Goal: Task Accomplishment & Management: Manage account settings

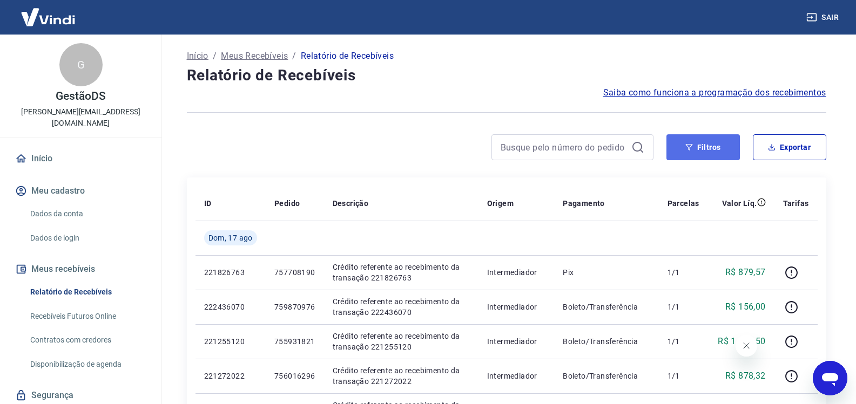
click at [697, 145] on button "Filtros" at bounding box center [702, 147] width 73 height 26
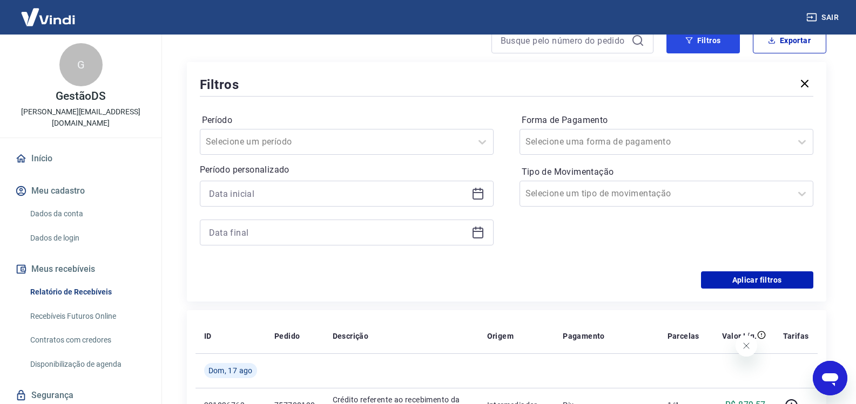
scroll to position [108, 0]
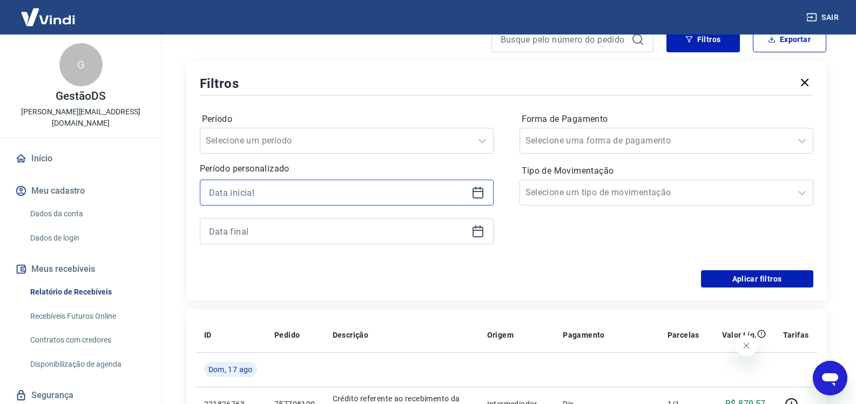
click at [297, 191] on input at bounding box center [338, 193] width 258 height 16
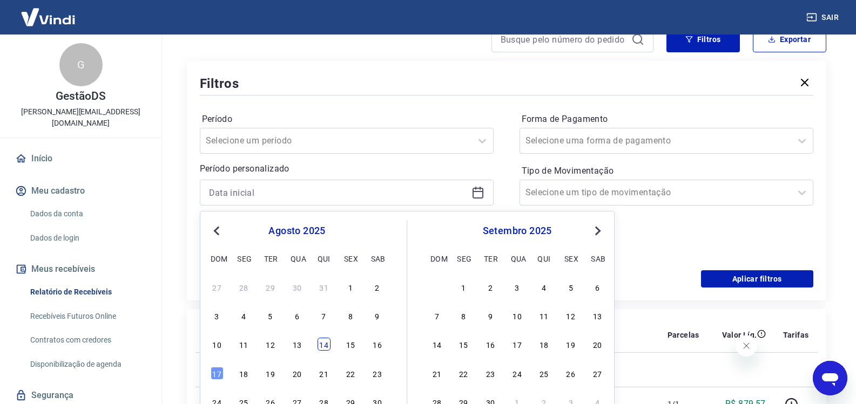
click at [323, 344] on div "14" at bounding box center [323, 344] width 13 height 13
type input "14/08/2025"
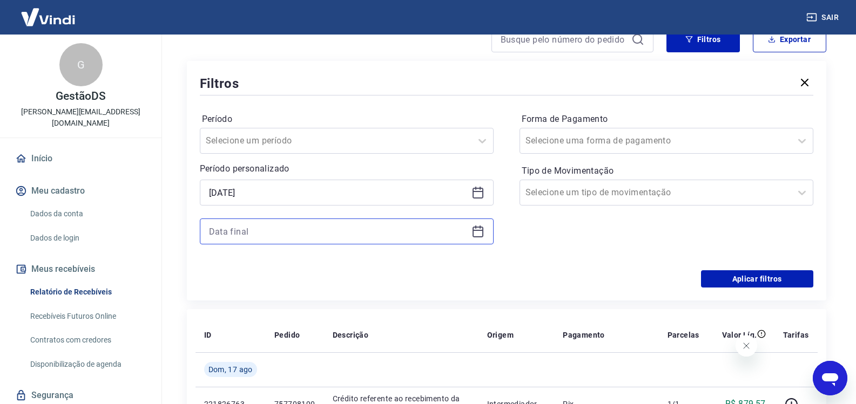
click at [292, 230] on input at bounding box center [338, 232] width 258 height 16
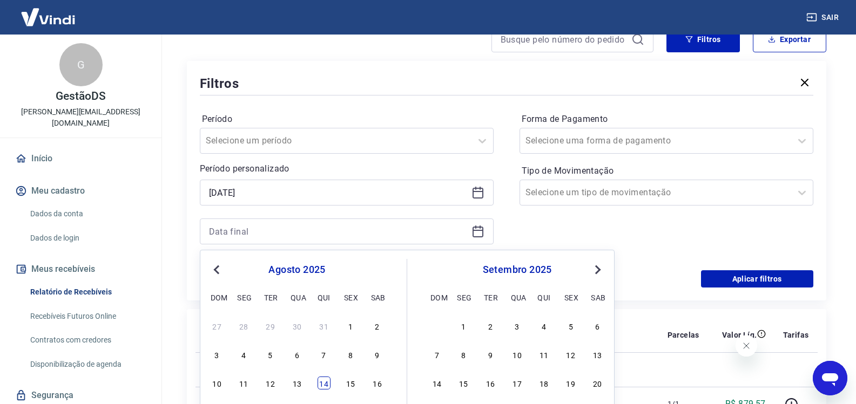
click at [327, 389] on div "14" at bounding box center [323, 383] width 13 height 13
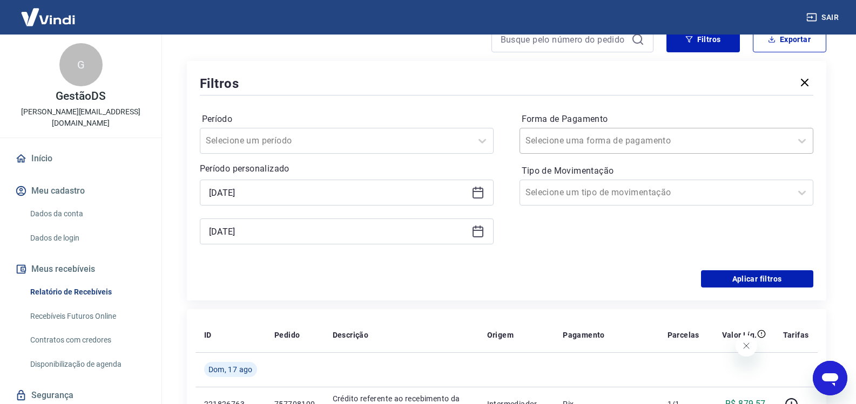
type input "14/08/2025"
click at [592, 143] on input "Forma de Pagamento" at bounding box center [579, 140] width 109 height 13
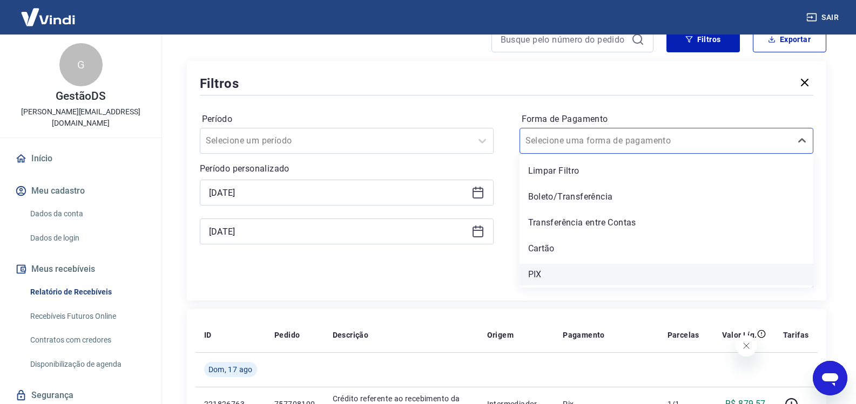
click at [538, 272] on div "PIX" at bounding box center [666, 275] width 294 height 22
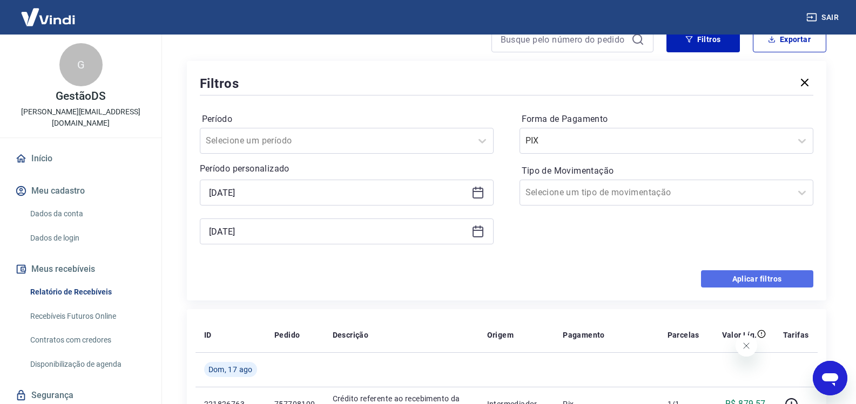
click at [743, 279] on button "Aplicar filtros" at bounding box center [757, 279] width 112 height 17
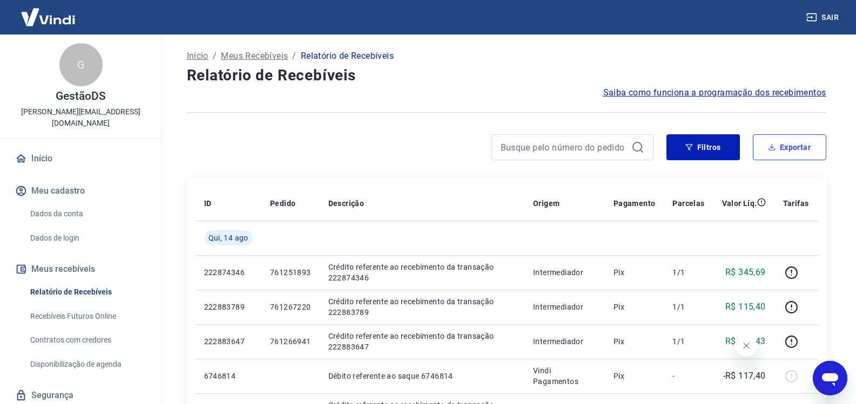
click at [786, 153] on button "Exportar" at bounding box center [789, 147] width 73 height 26
type input "14/08/2025"
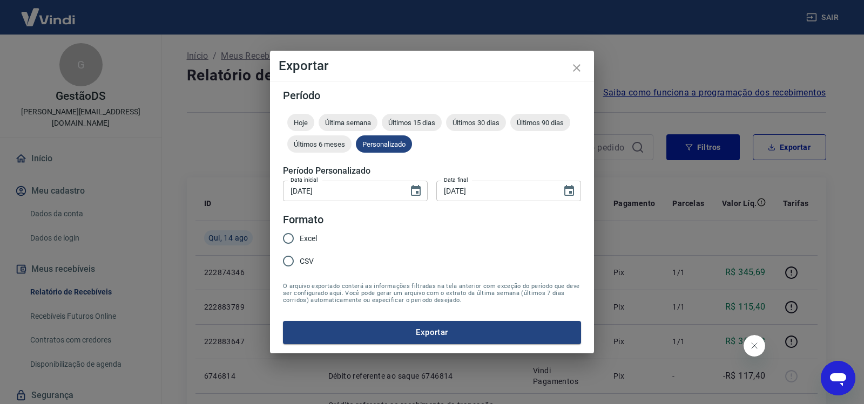
drag, startPoint x: 303, startPoint y: 235, endPoint x: 356, endPoint y: 266, distance: 61.7
click at [303, 234] on span "Excel" at bounding box center [308, 238] width 17 height 11
click at [300, 234] on input "Excel" at bounding box center [288, 238] width 23 height 23
radio input "true"
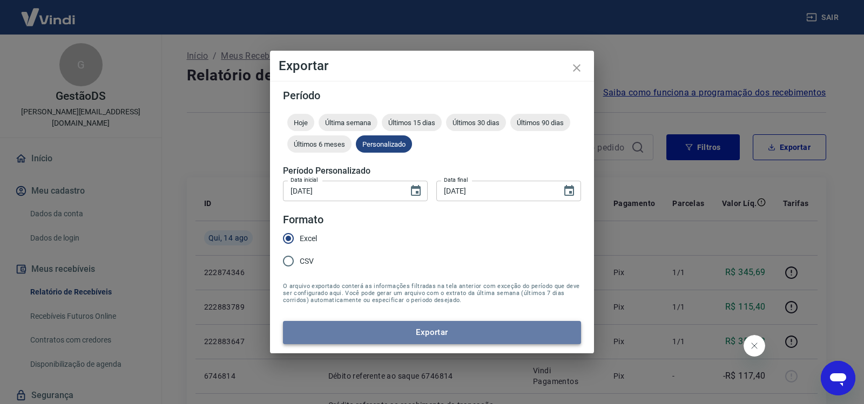
click at [423, 327] on button "Exportar" at bounding box center [432, 332] width 298 height 23
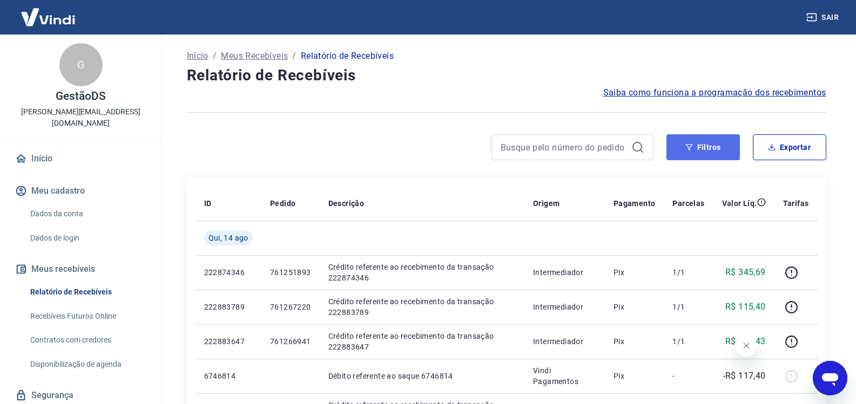
click at [720, 139] on button "Filtros" at bounding box center [702, 147] width 73 height 26
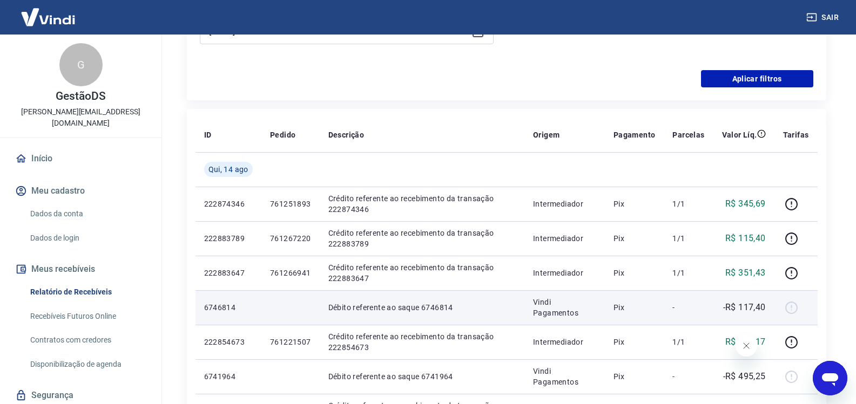
scroll to position [108, 0]
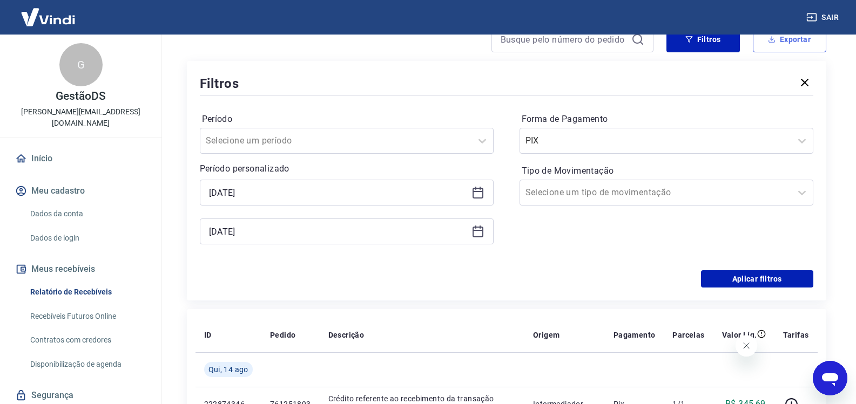
click at [780, 48] on button "Exportar" at bounding box center [789, 39] width 73 height 26
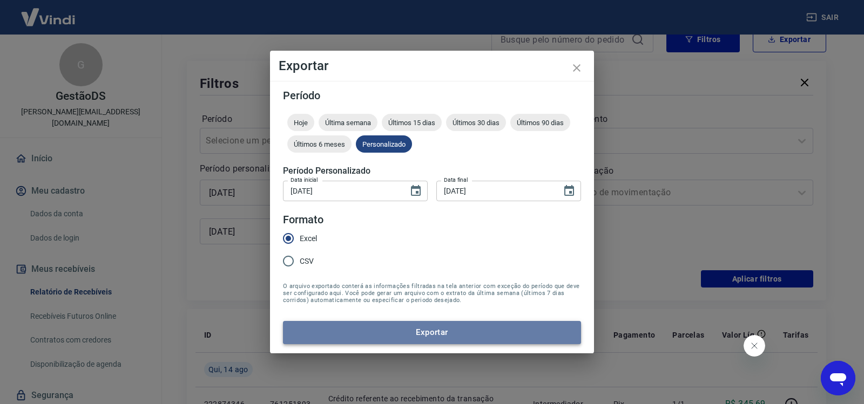
click at [429, 338] on button "Exportar" at bounding box center [432, 332] width 298 height 23
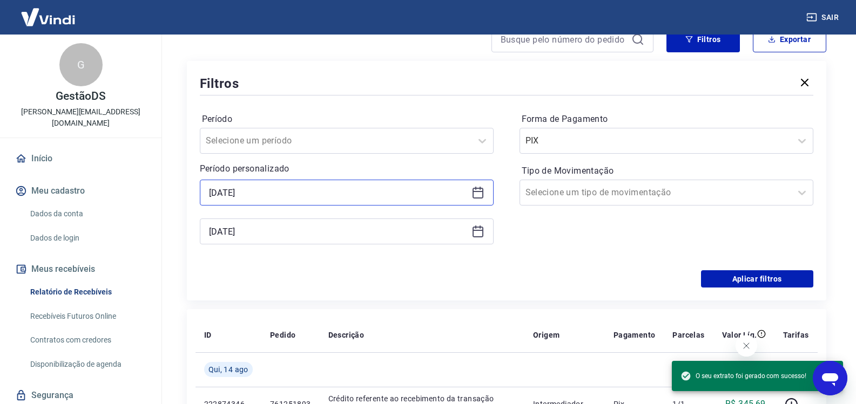
click at [344, 198] on input "14/08/2025" at bounding box center [338, 193] width 258 height 16
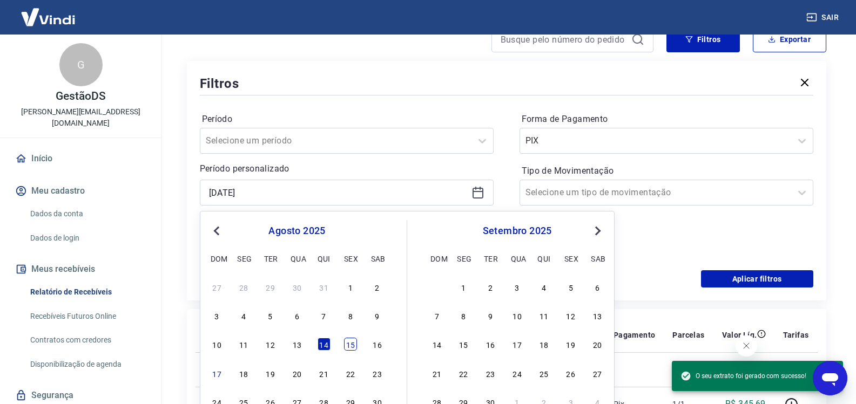
click at [349, 345] on div "15" at bounding box center [350, 344] width 13 height 13
type input "15/08/2025"
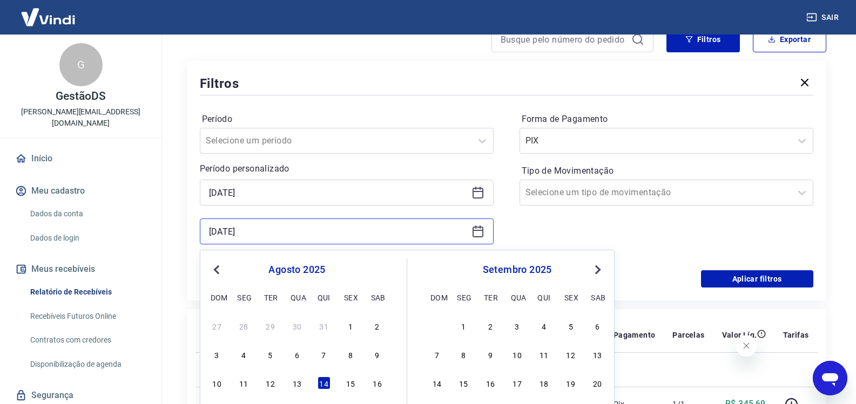
click at [310, 238] on input "14/08/2025" at bounding box center [338, 232] width 258 height 16
click at [348, 385] on div "15" at bounding box center [350, 383] width 13 height 13
type input "15/08/2025"
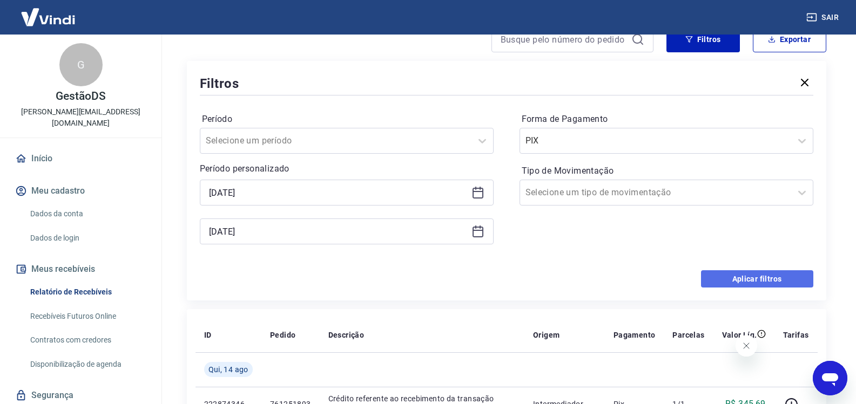
click at [723, 275] on button "Aplicar filtros" at bounding box center [757, 279] width 112 height 17
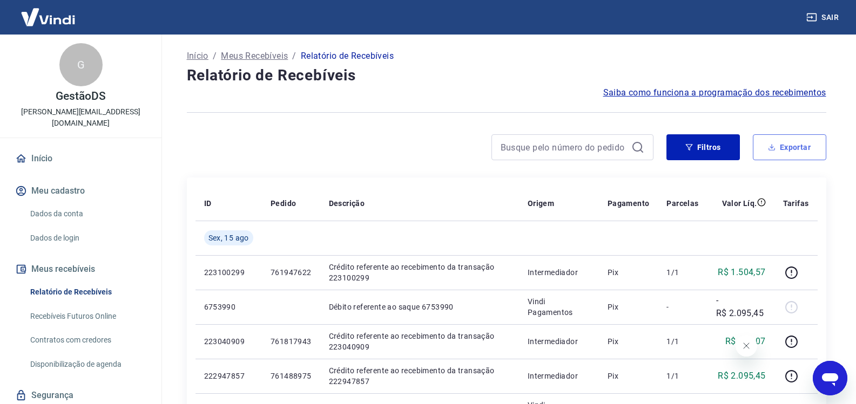
click at [775, 145] on icon "button" at bounding box center [772, 148] width 8 height 8
type input "15/08/2025"
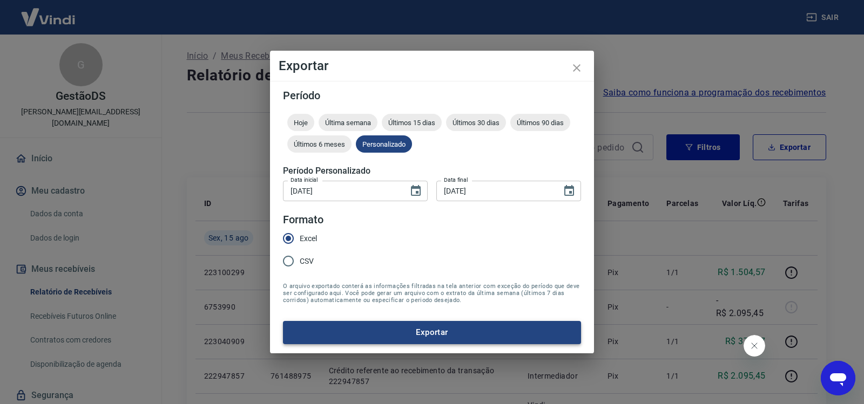
click at [396, 333] on button "Exportar" at bounding box center [432, 332] width 298 height 23
